Goal: Information Seeking & Learning: Learn about a topic

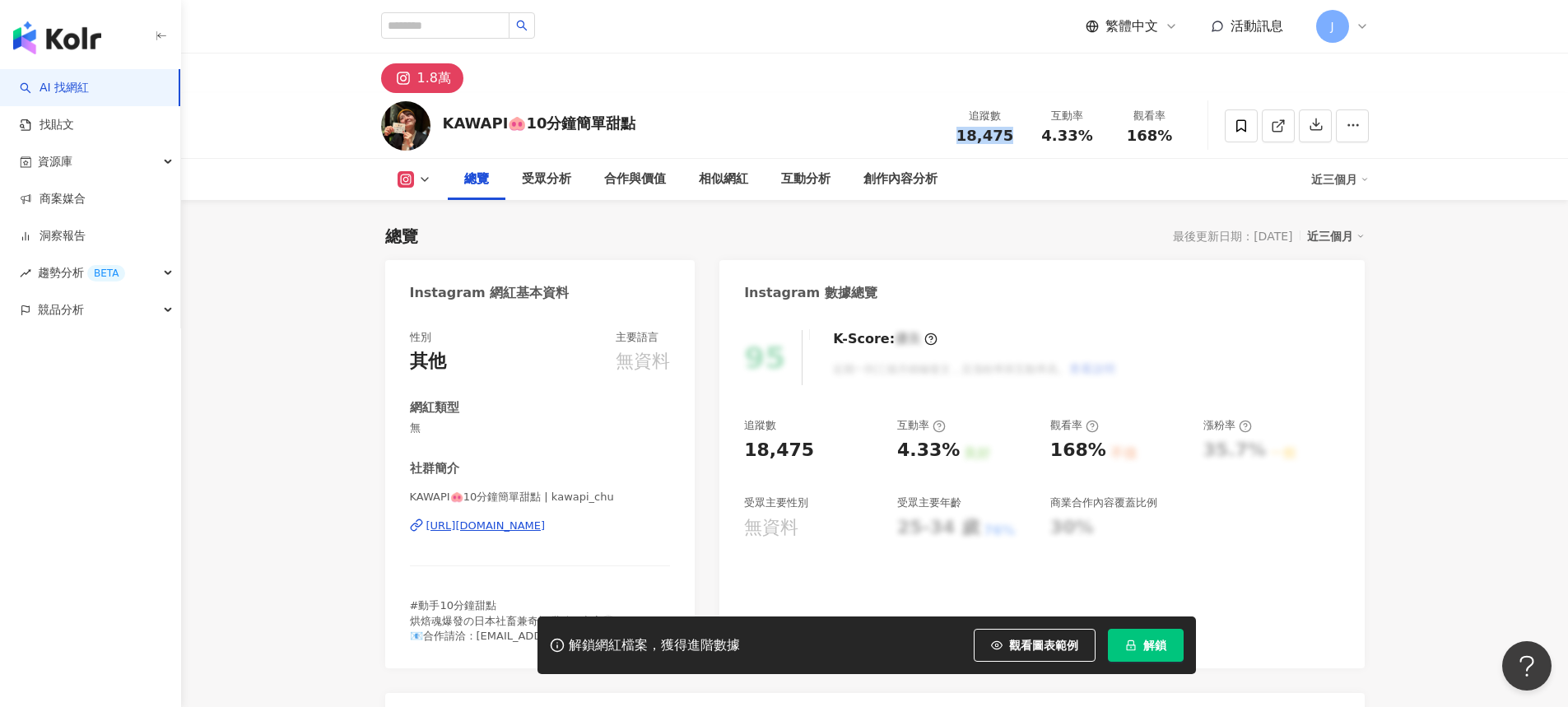
drag, startPoint x: 956, startPoint y: 139, endPoint x: 1022, endPoint y: 138, distance: 66.0
click at [1022, 138] on div "追蹤數 18,475" at bounding box center [985, 126] width 82 height 35
copy span "18,475"
drag, startPoint x: 1051, startPoint y: 138, endPoint x: 1085, endPoint y: 135, distance: 34.1
click at [1081, 133] on span "4.33%" at bounding box center [1067, 135] width 51 height 17
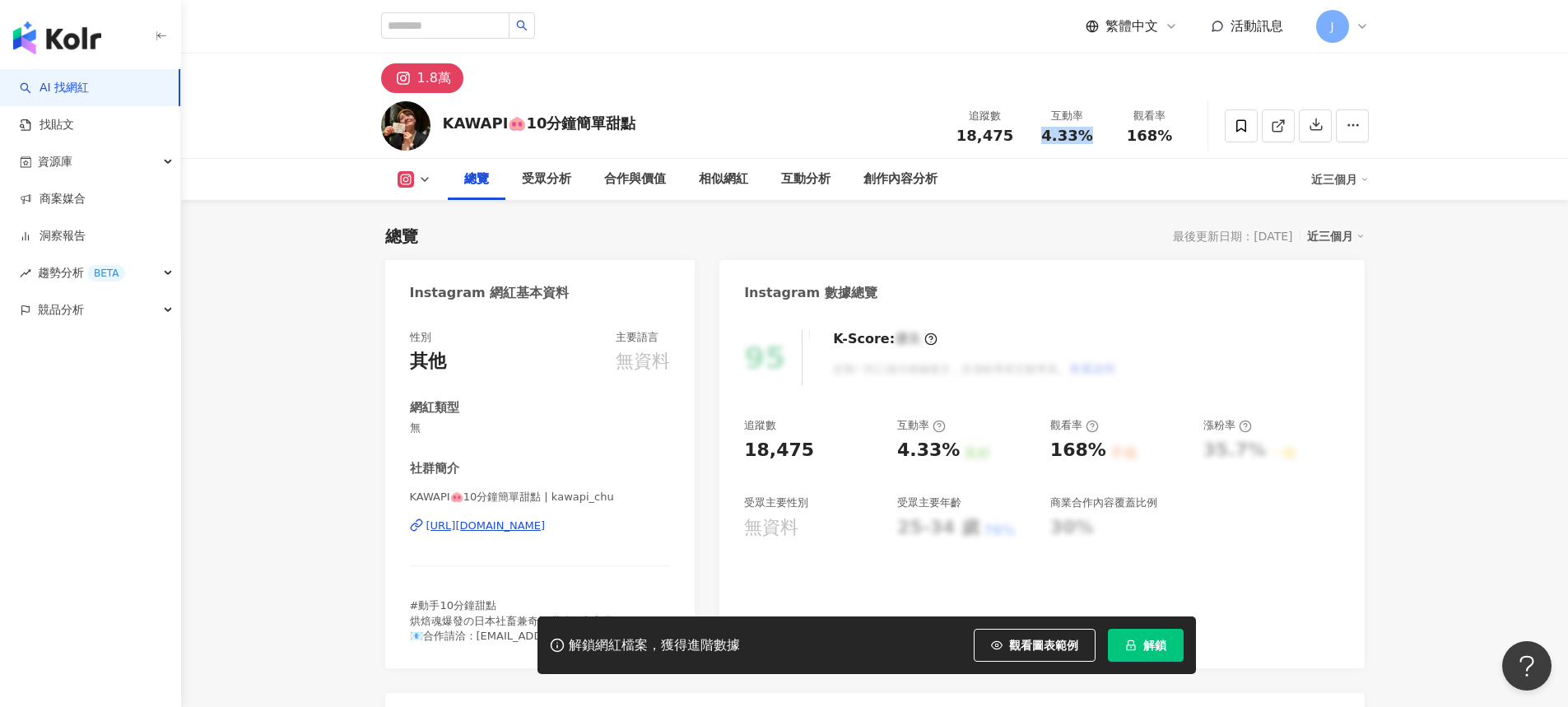
drag, startPoint x: 1087, startPoint y: 138, endPoint x: 1045, endPoint y: 131, distance: 42.6
click at [1045, 131] on span "4.33%" at bounding box center [1067, 135] width 51 height 17
copy span "4.33%"
drag, startPoint x: 1116, startPoint y: 133, endPoint x: 1163, endPoint y: 135, distance: 47.0
click at [1163, 135] on div "觀看率 168%" at bounding box center [1150, 126] width 82 height 35
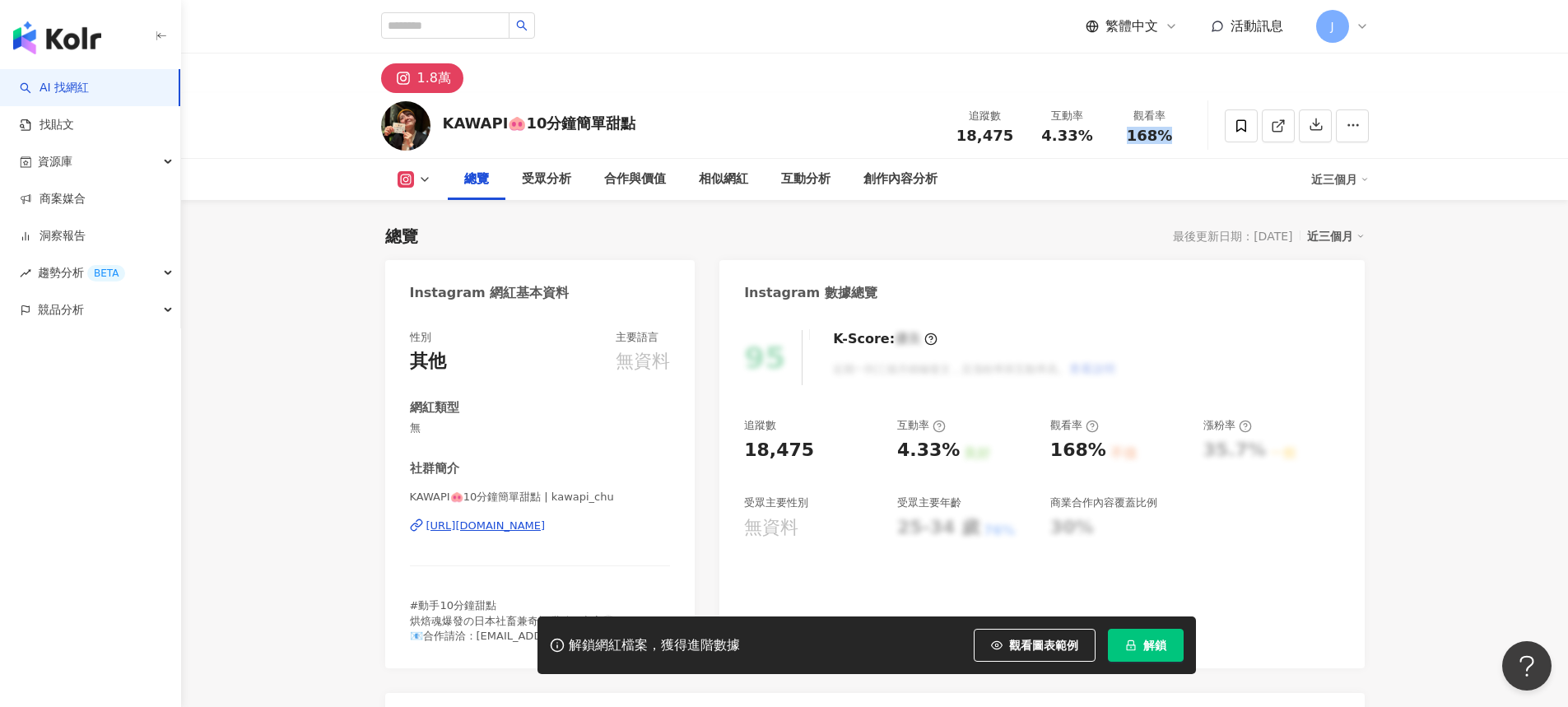
copy span "168%"
click at [1266, 134] on link at bounding box center [1279, 126] width 33 height 33
